Goal: Transaction & Acquisition: Purchase product/service

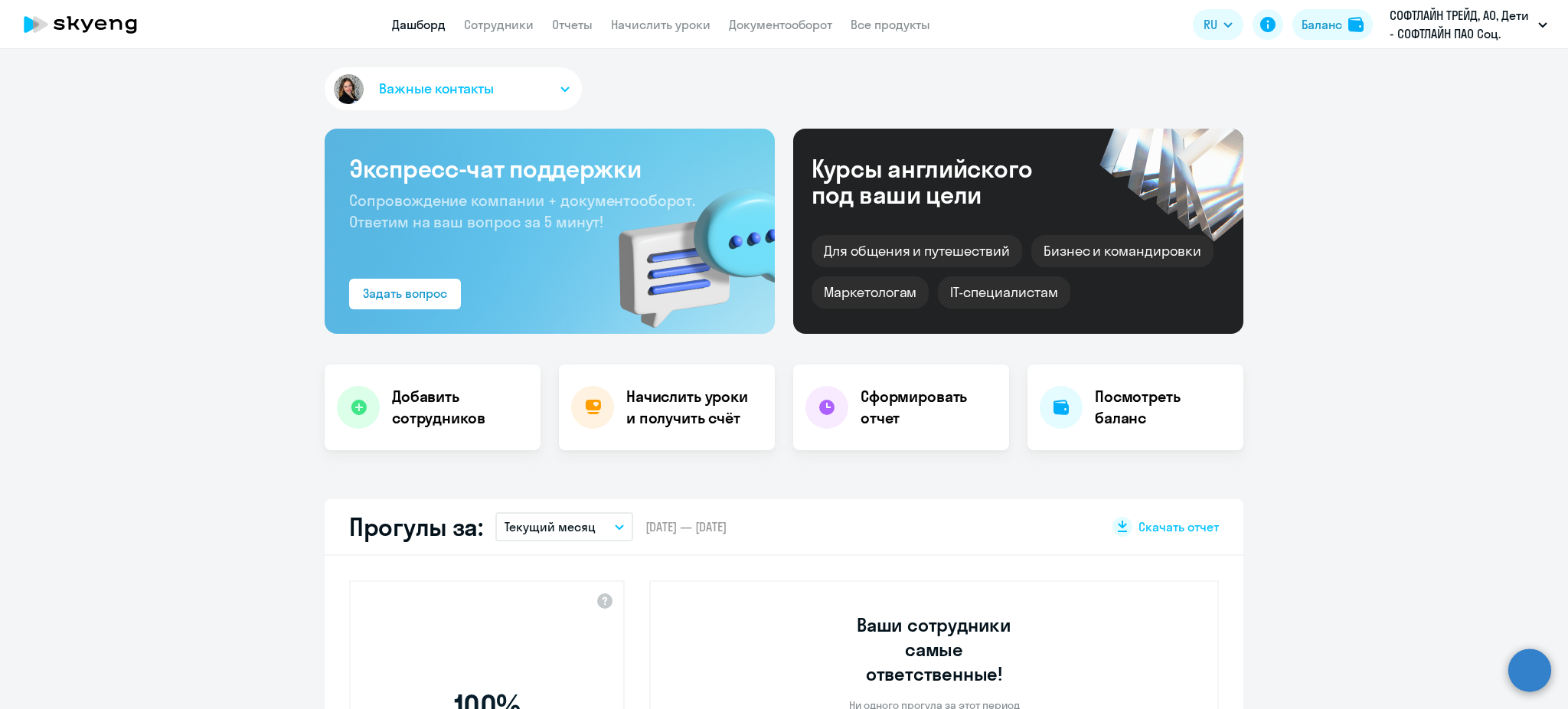
select select "30"
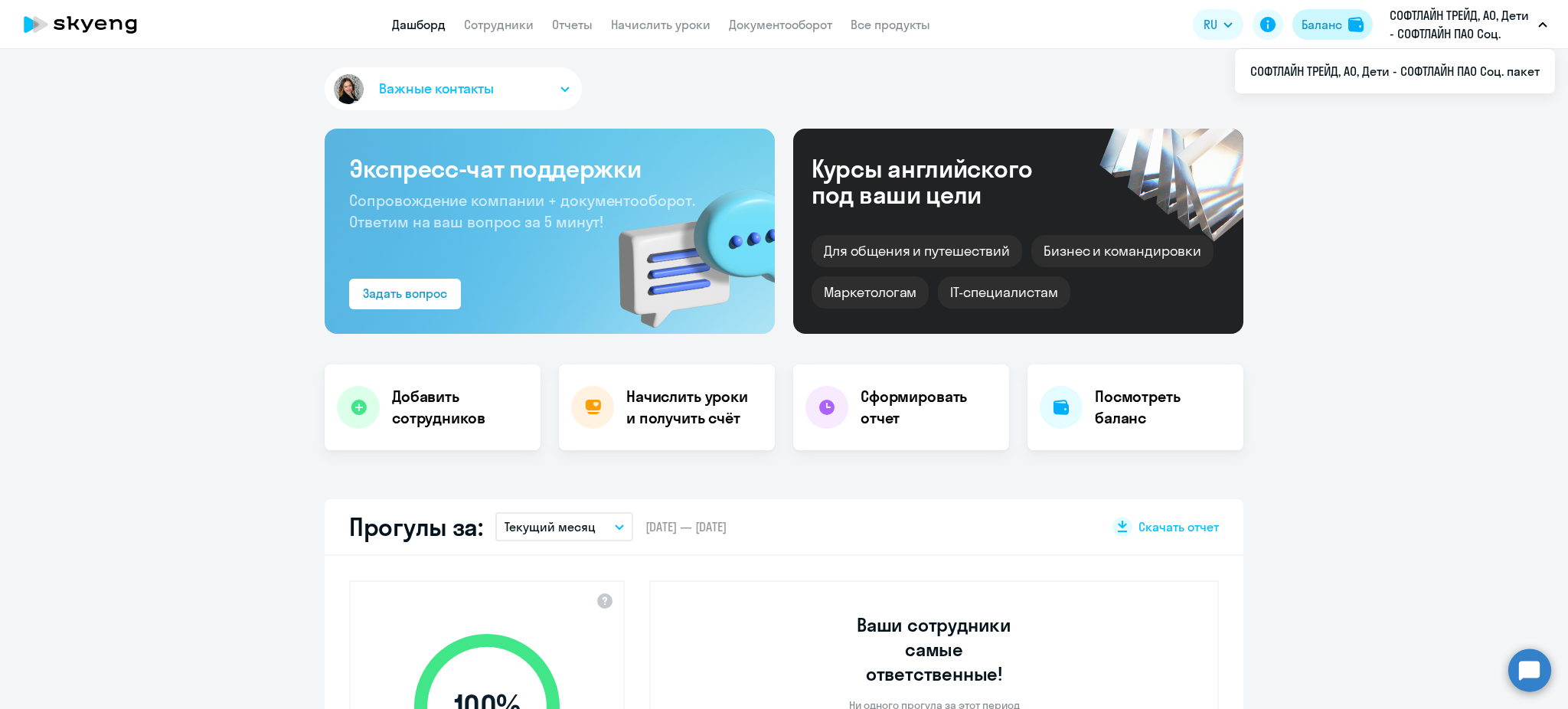
click at [1318, 14] on button "Баланс" at bounding box center [1333, 24] width 81 height 31
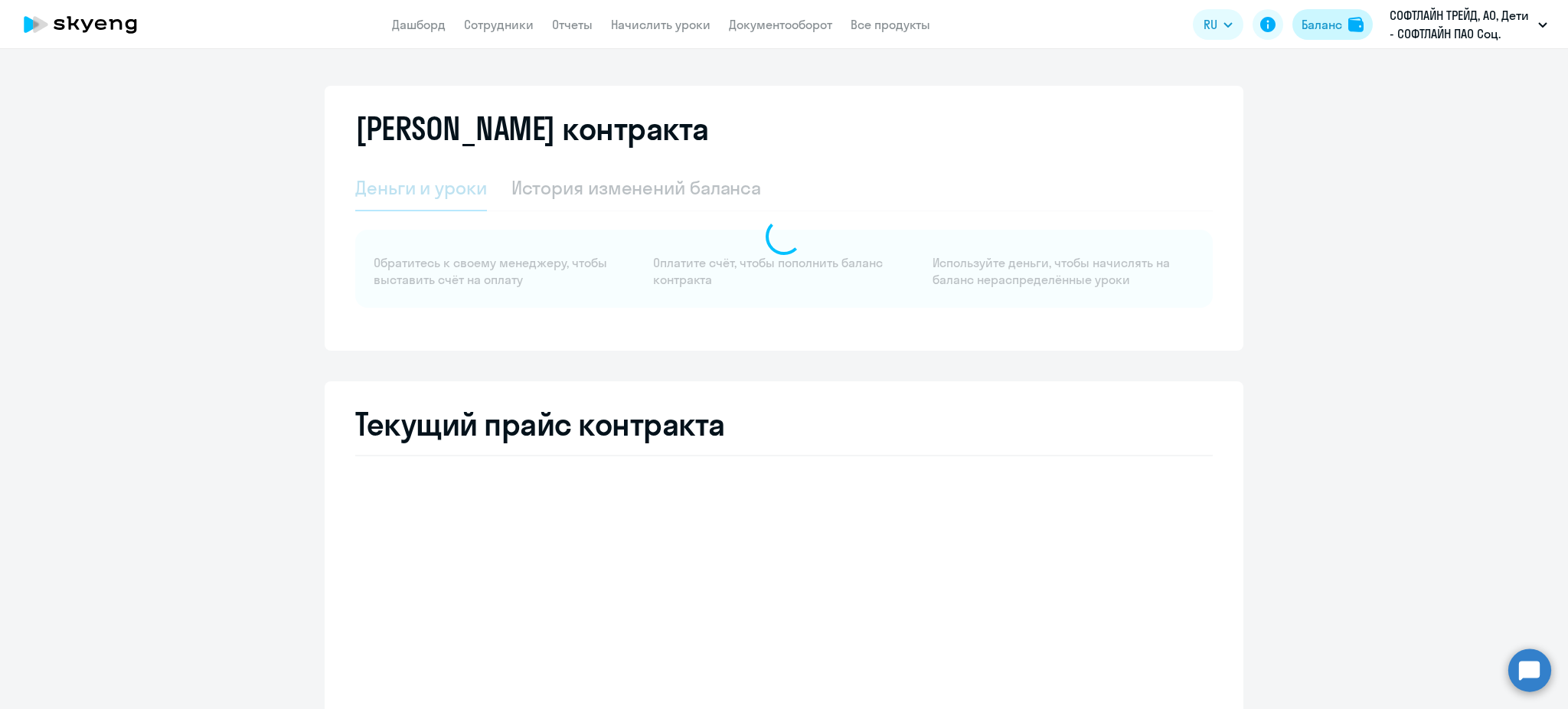
select select "english_junior_not_native_speaker"
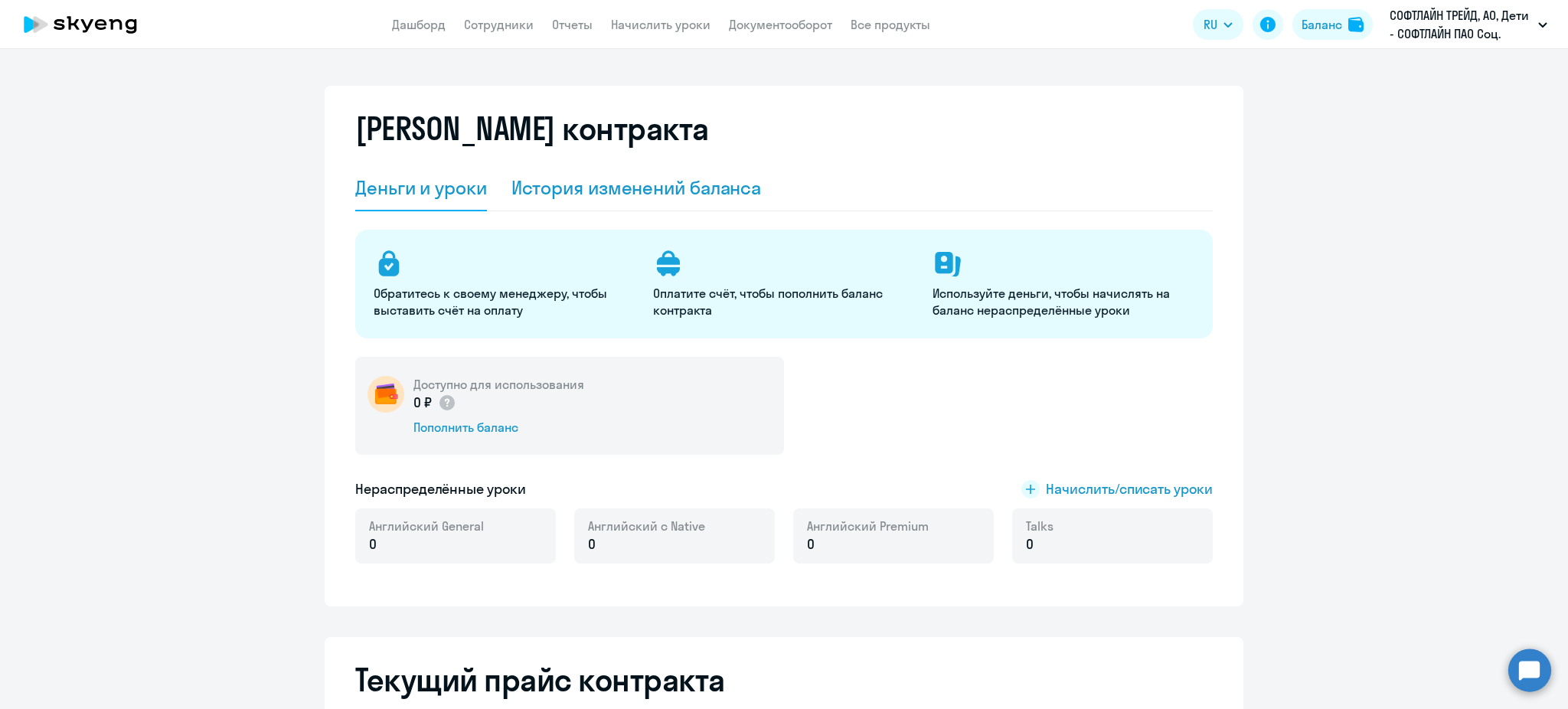
click at [647, 186] on div "История изменений баланса" at bounding box center [636, 188] width 250 height 24
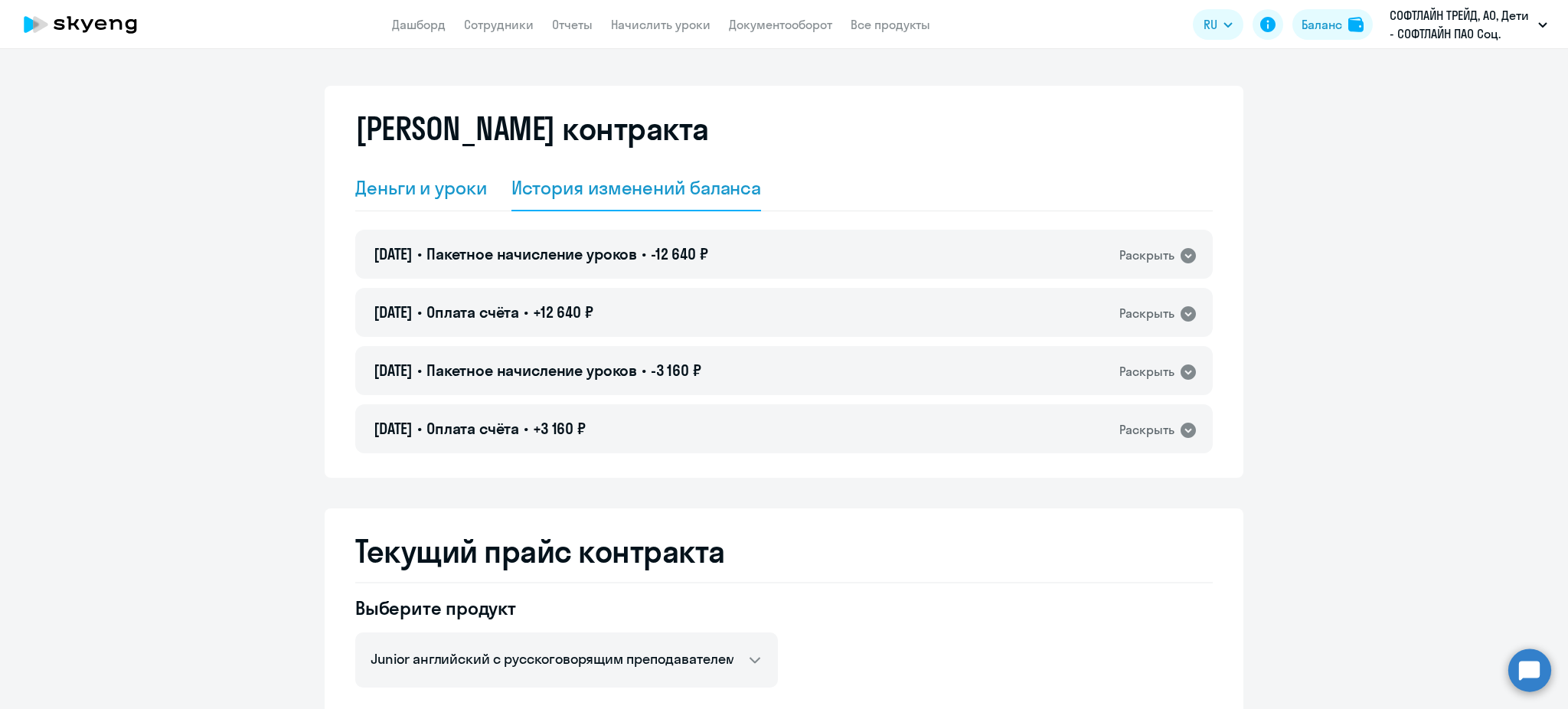
click at [417, 190] on div "Деньги и уроки" at bounding box center [421, 188] width 131 height 24
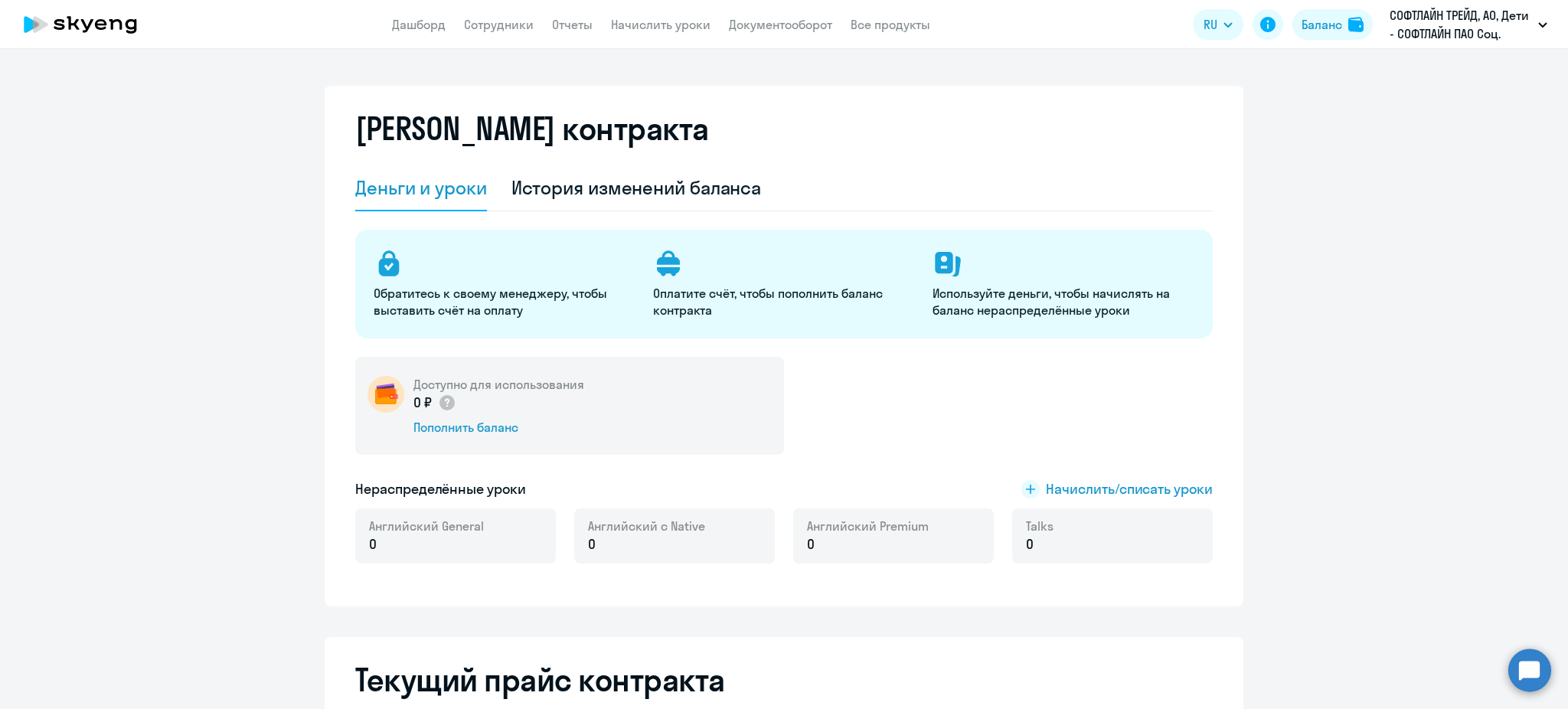
scroll to position [307, 0]
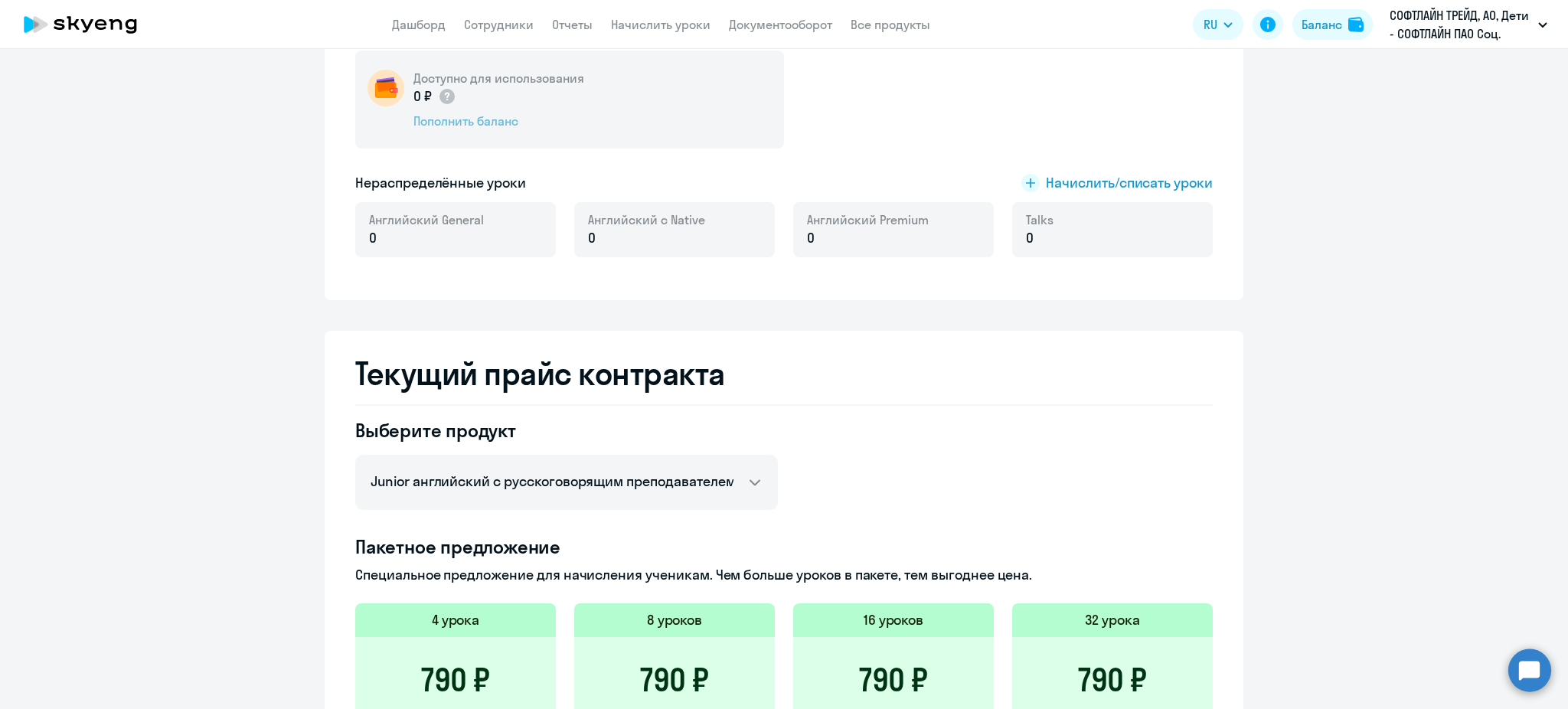
click at [460, 123] on div "Пополнить баланс" at bounding box center [499, 121] width 171 height 17
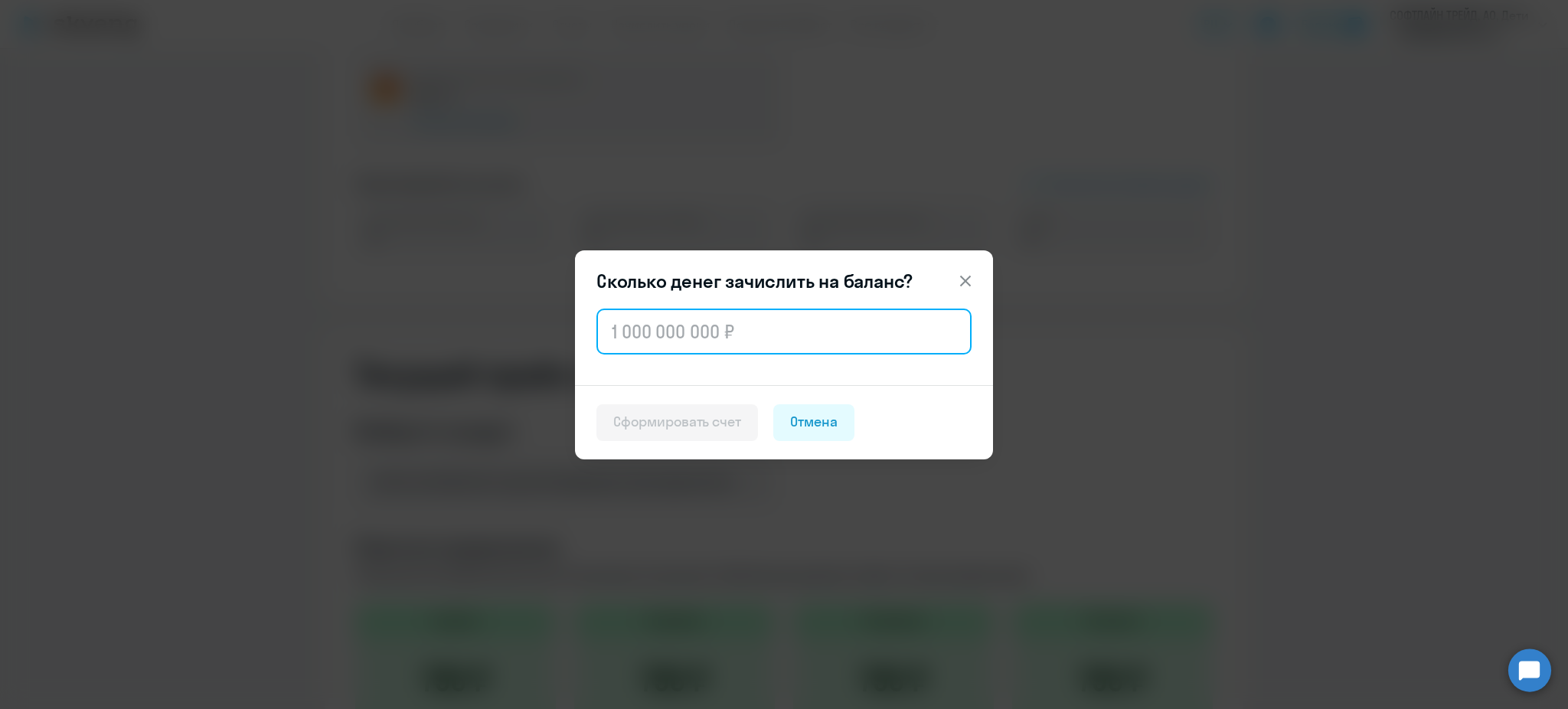
click at [781, 322] on input "text" at bounding box center [784, 331] width 375 height 46
type input "6 320"
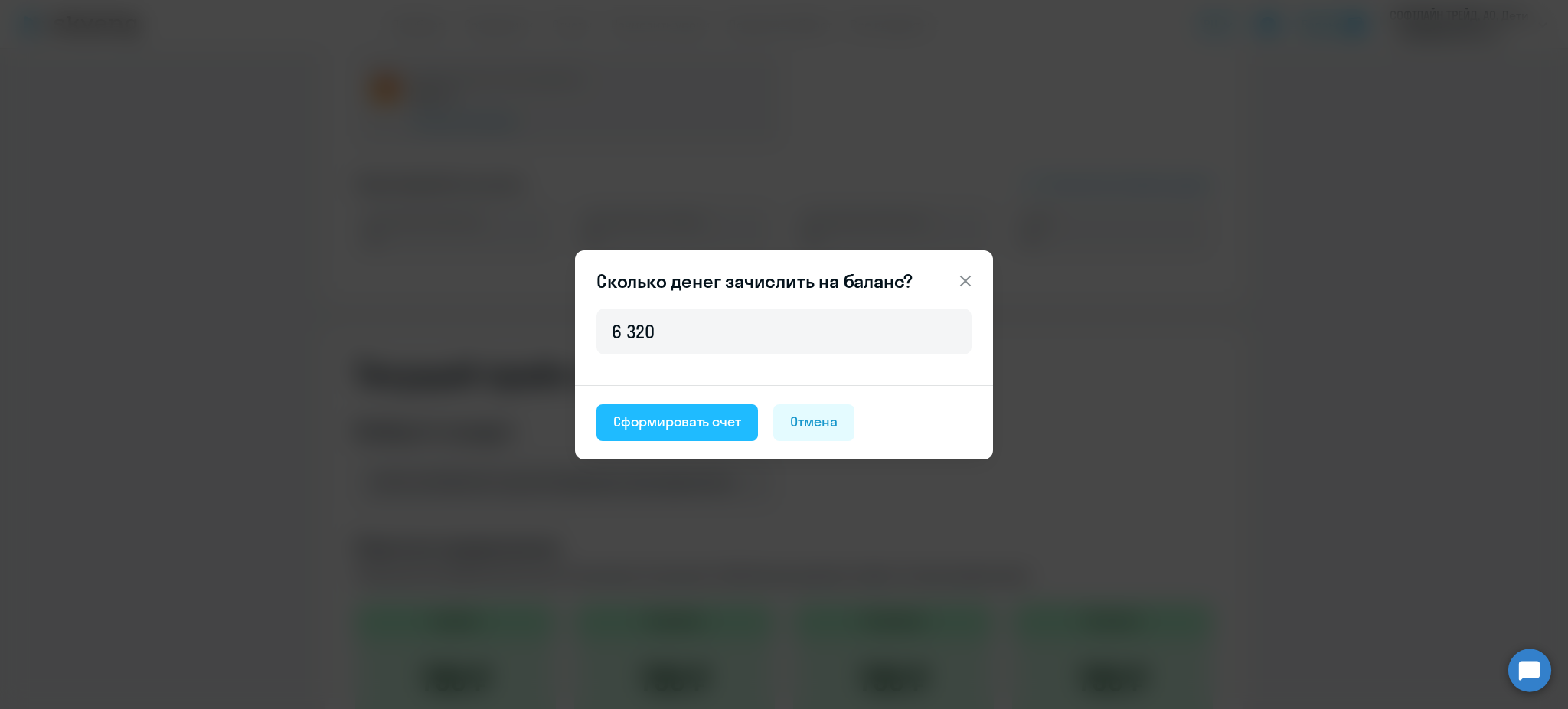
click at [690, 412] on div "Сформировать счет" at bounding box center [677, 421] width 128 height 20
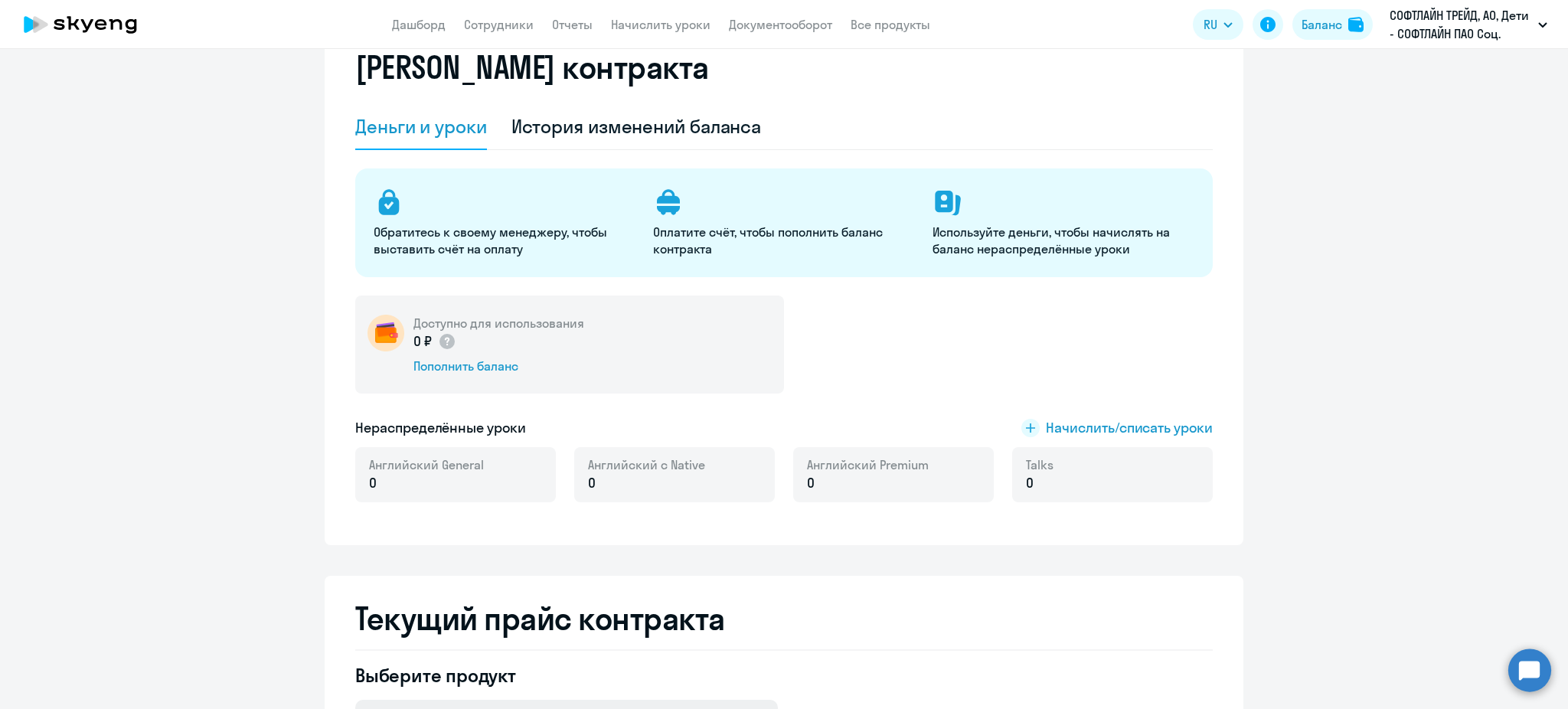
scroll to position [0, 0]
